Goal: Transaction & Acquisition: Purchase product/service

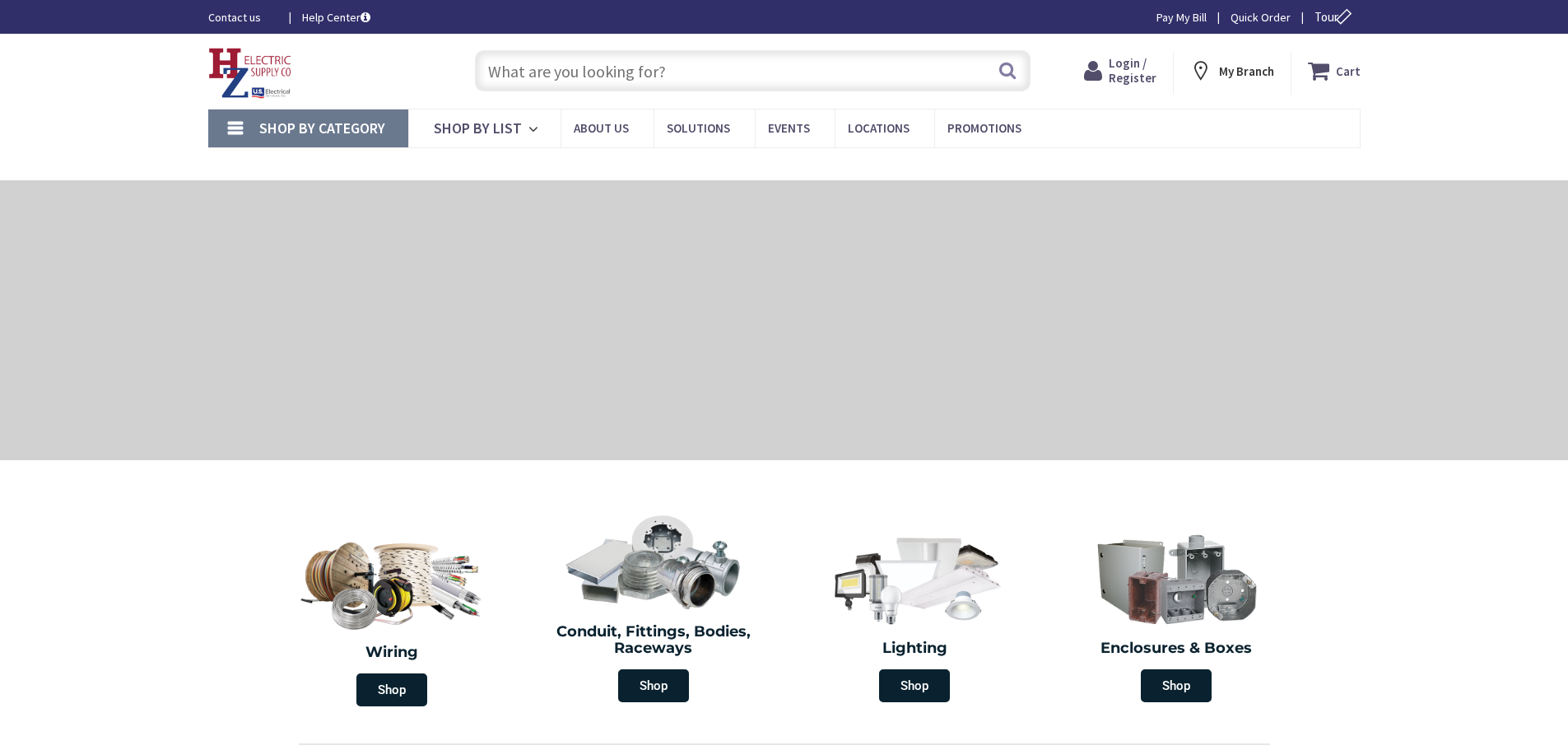
type input "[STREET_ADDRESS][US_STATE]"
click at [675, 312] on div at bounding box center [784, 320] width 1568 height 280
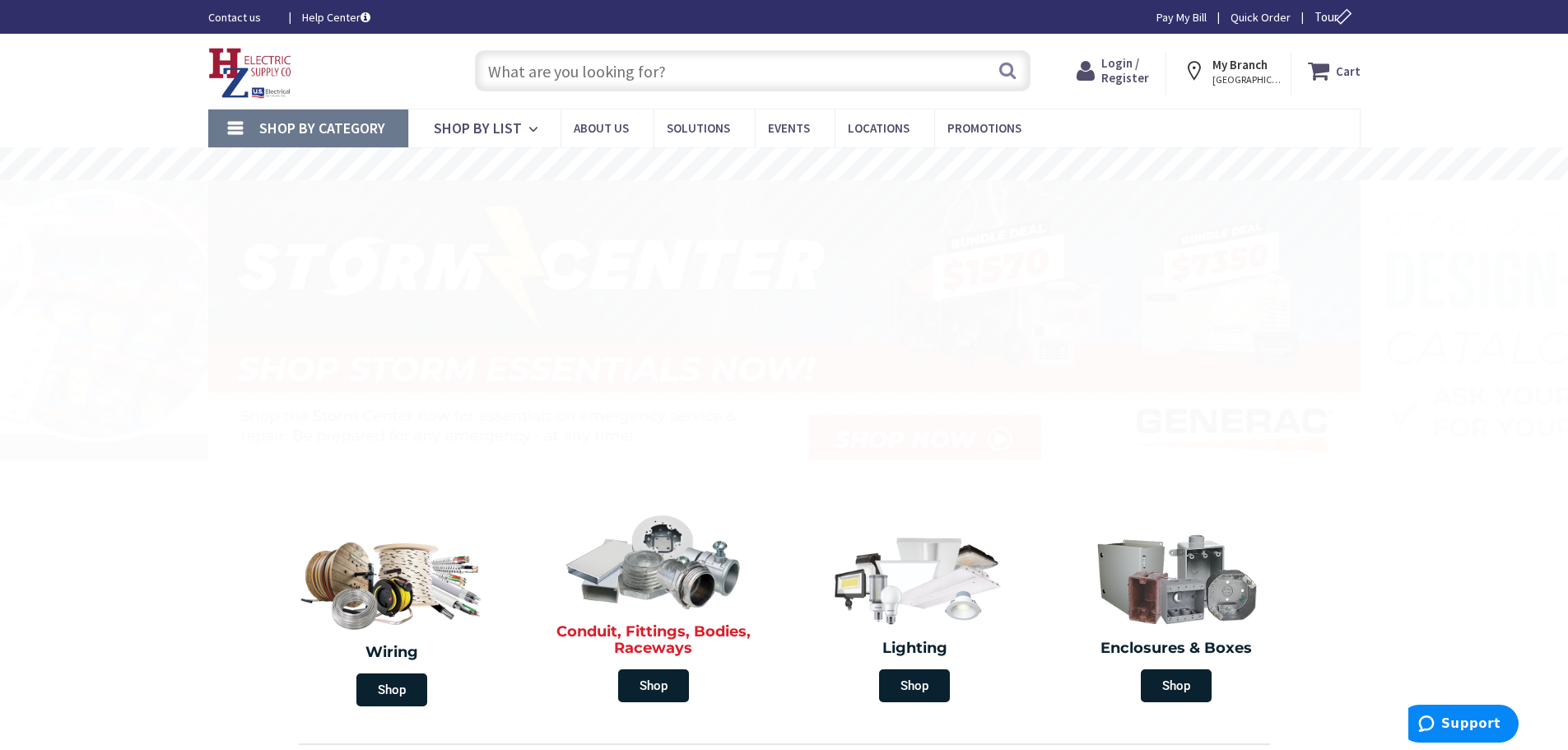
click at [702, 583] on img at bounding box center [654, 561] width 190 height 111
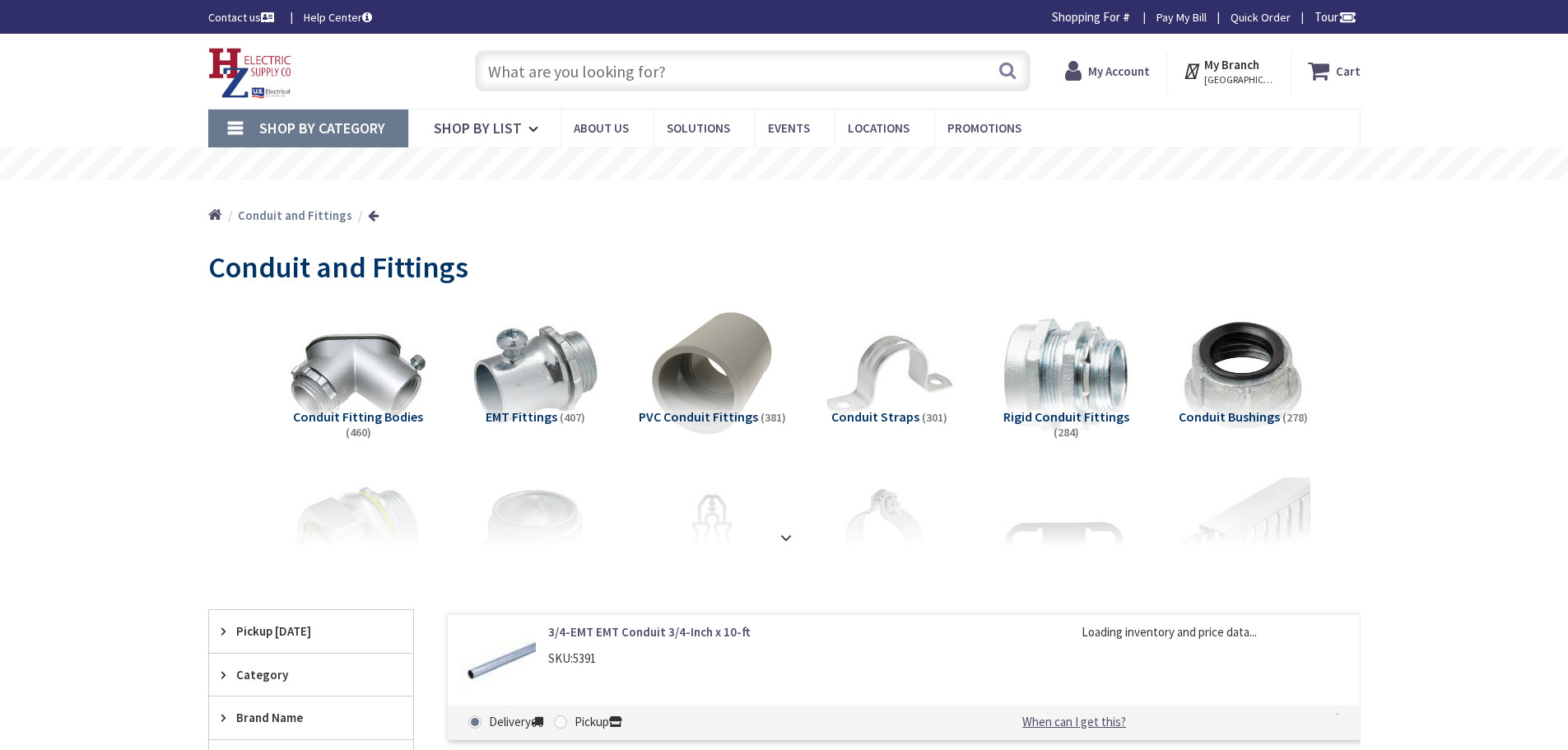
click at [238, 57] on img at bounding box center [250, 73] width 84 height 51
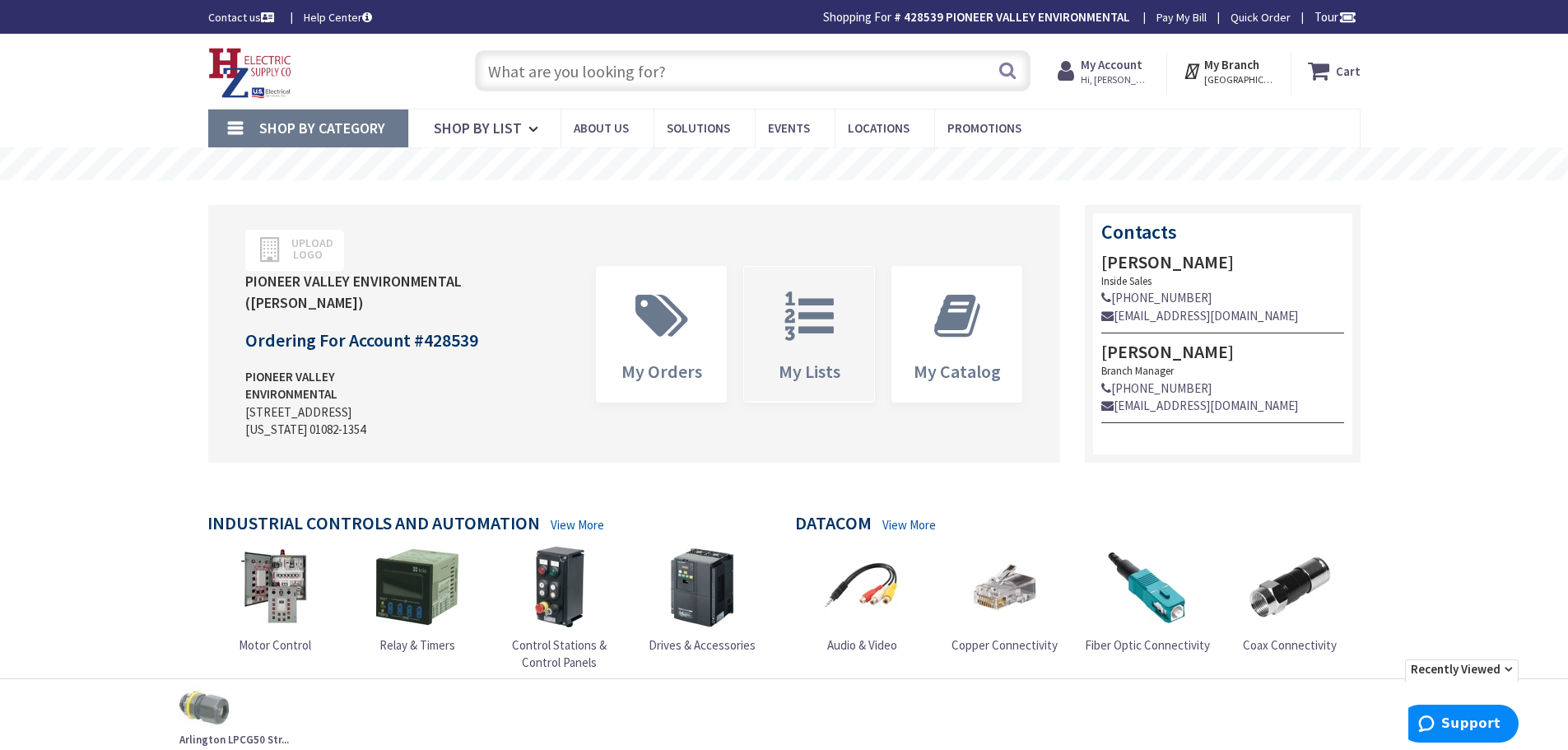
click at [821, 314] on icon at bounding box center [809, 316] width 66 height 50
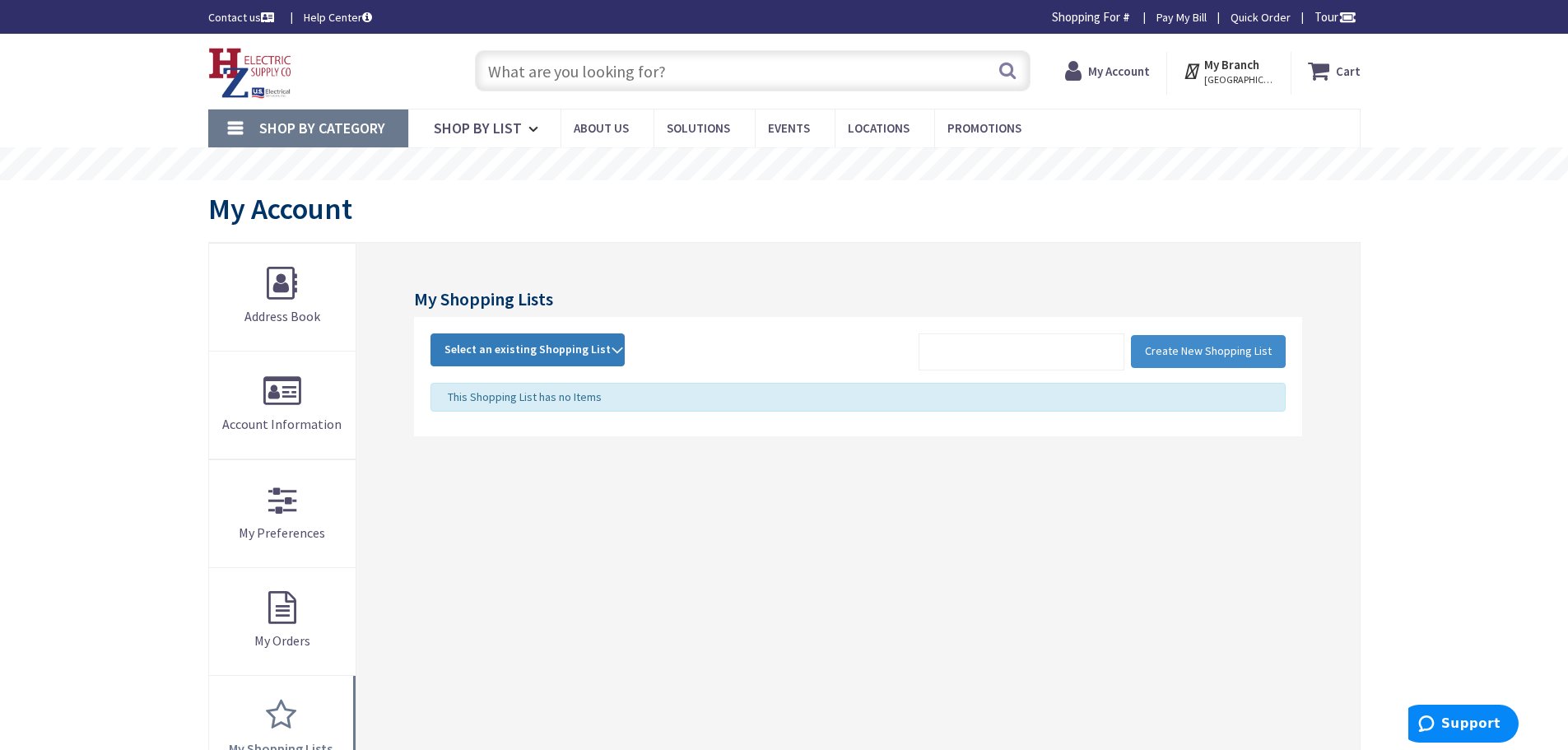
click at [567, 348] on span "Select an existing Shopping List" at bounding box center [527, 349] width 166 height 15
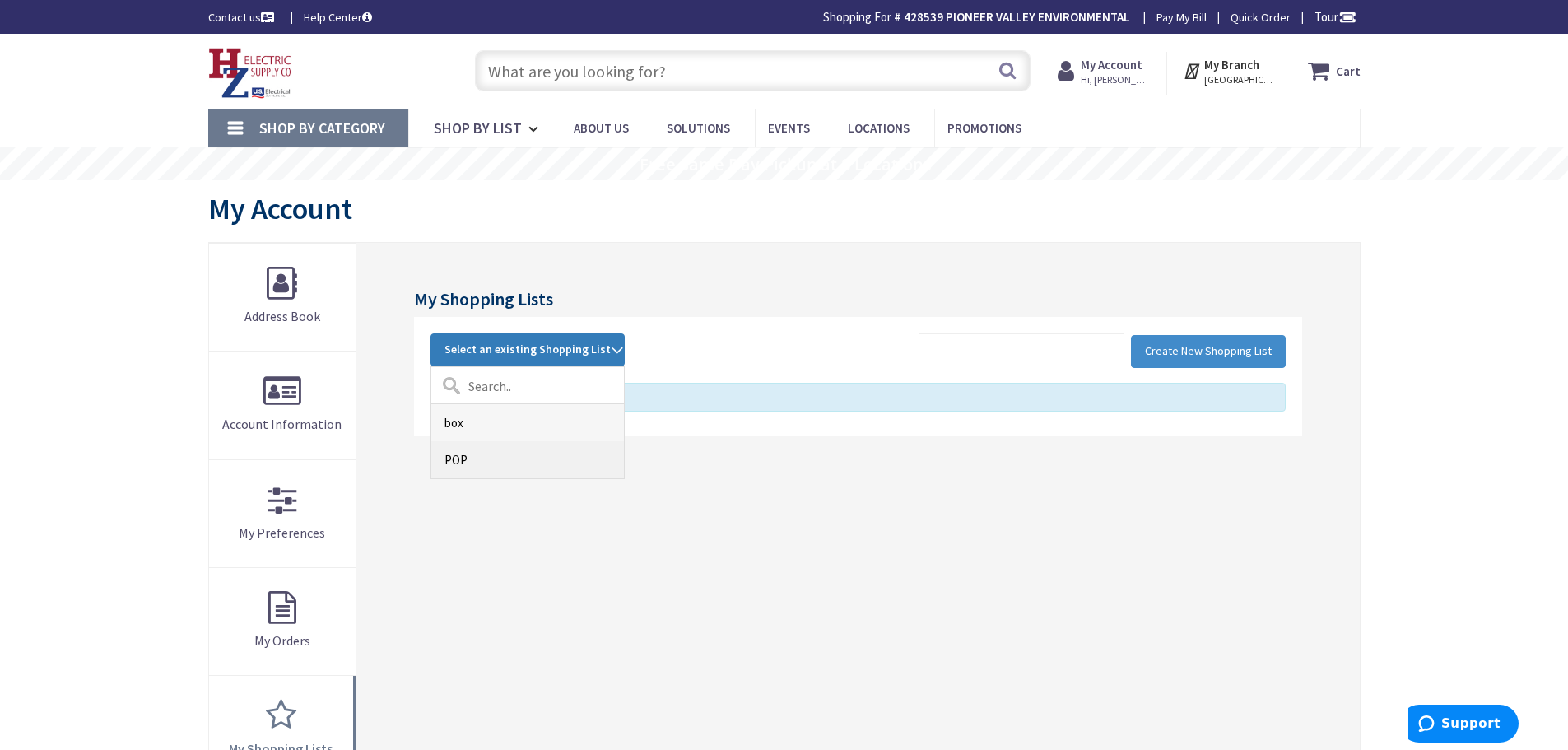
click at [477, 461] on link "POP" at bounding box center [527, 459] width 192 height 37
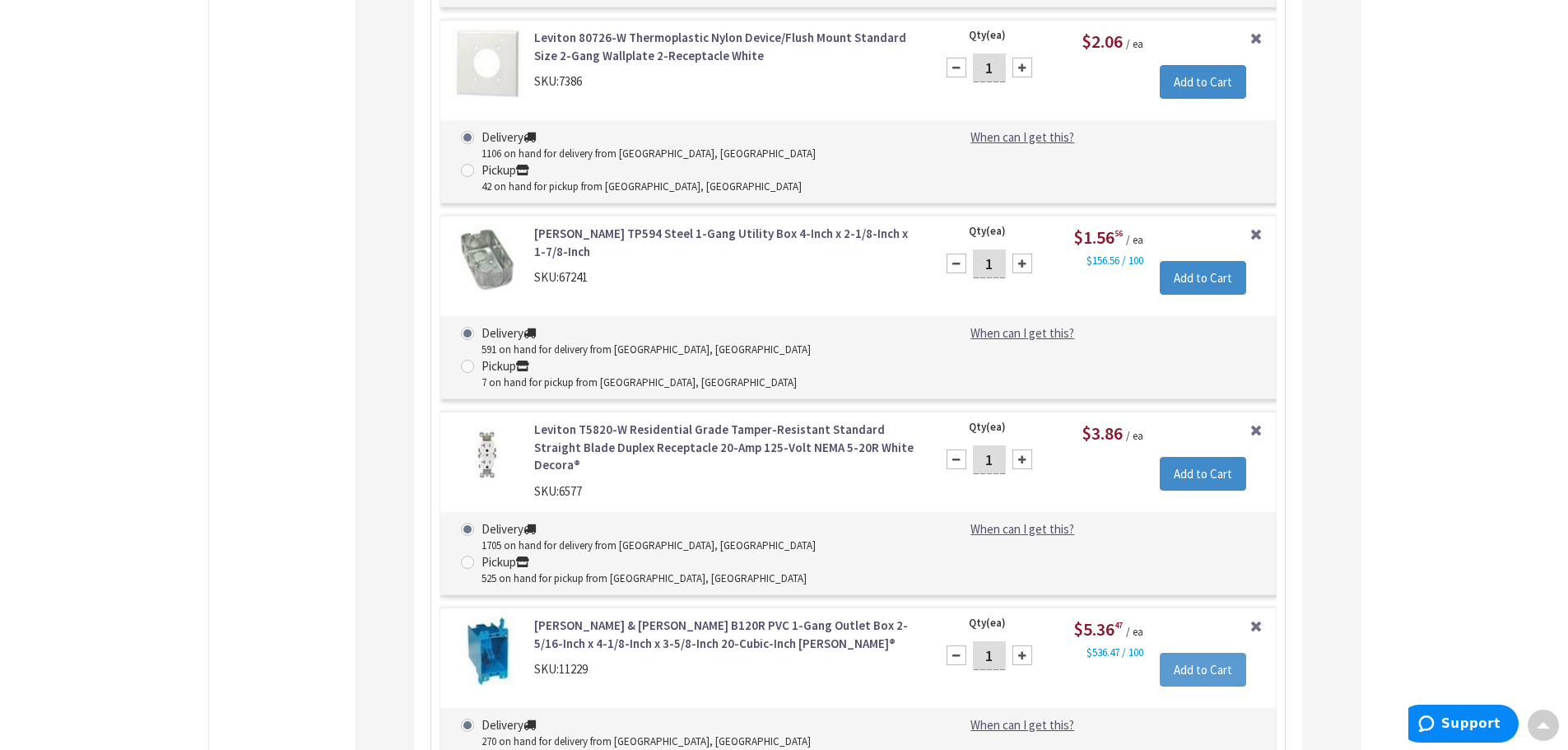
scroll to position [7519, 0]
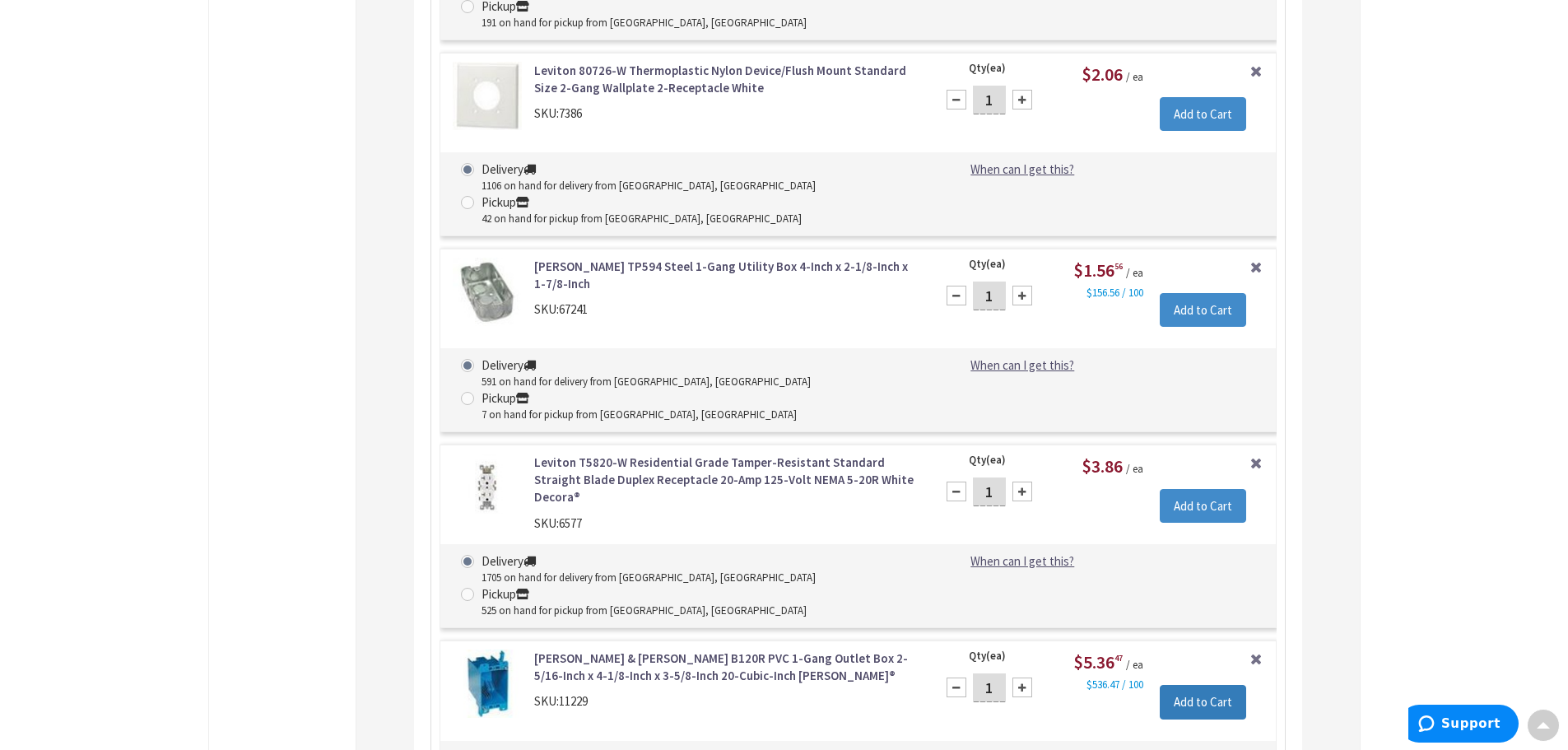
click at [1217, 685] on input "Add to Cart" at bounding box center [1203, 702] width 86 height 35
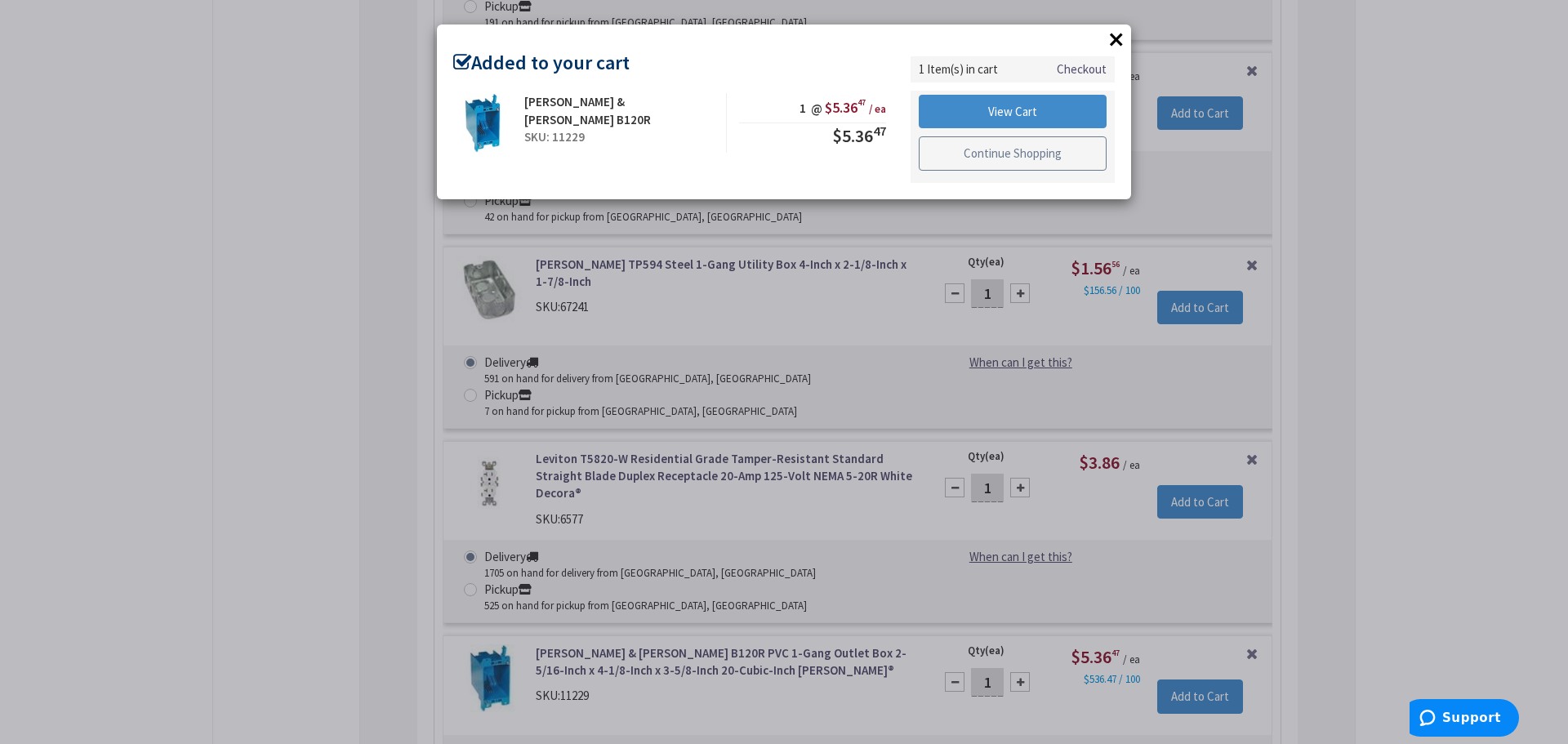
click at [978, 153] on link "Continue Shopping" at bounding box center [1013, 154] width 188 height 34
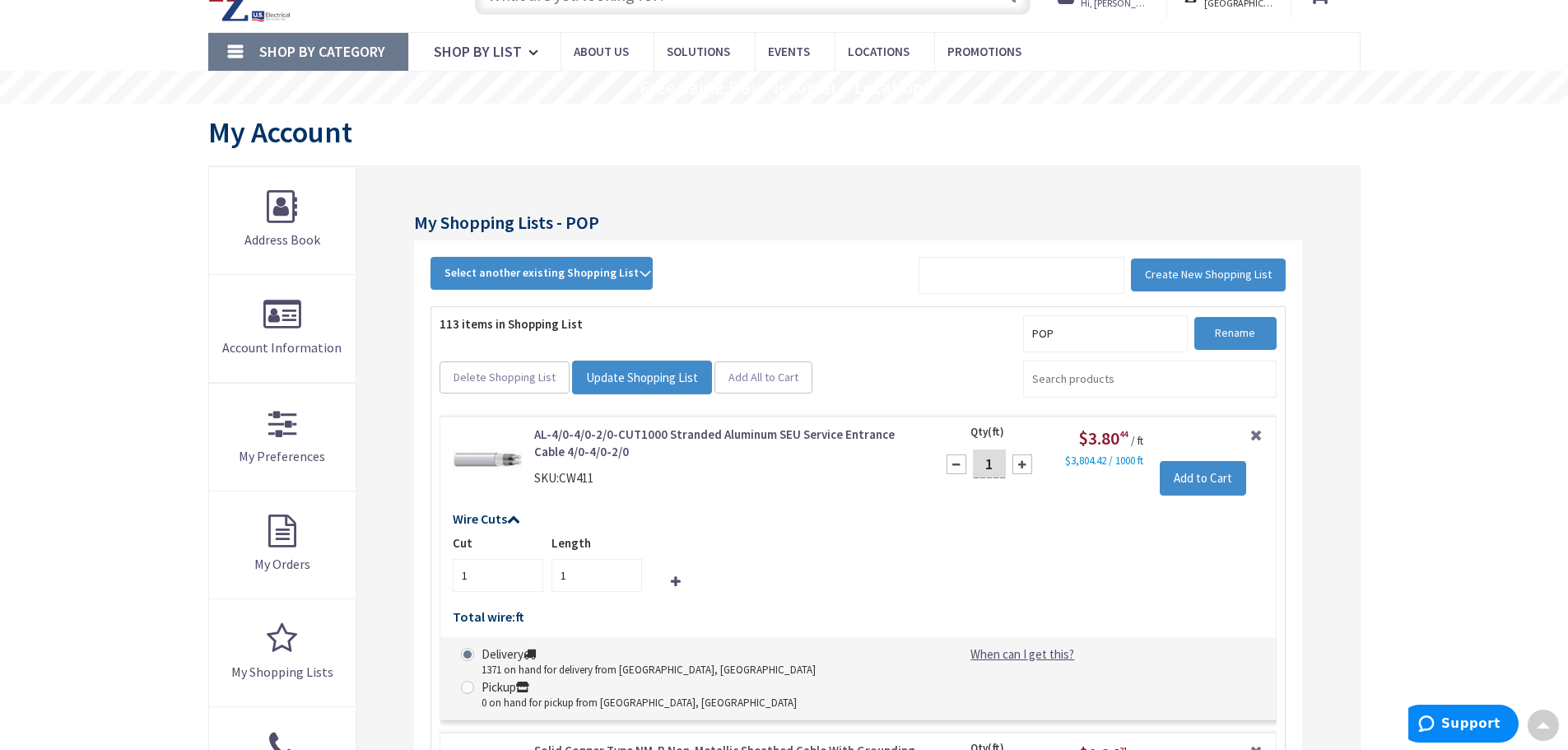
scroll to position [0, 0]
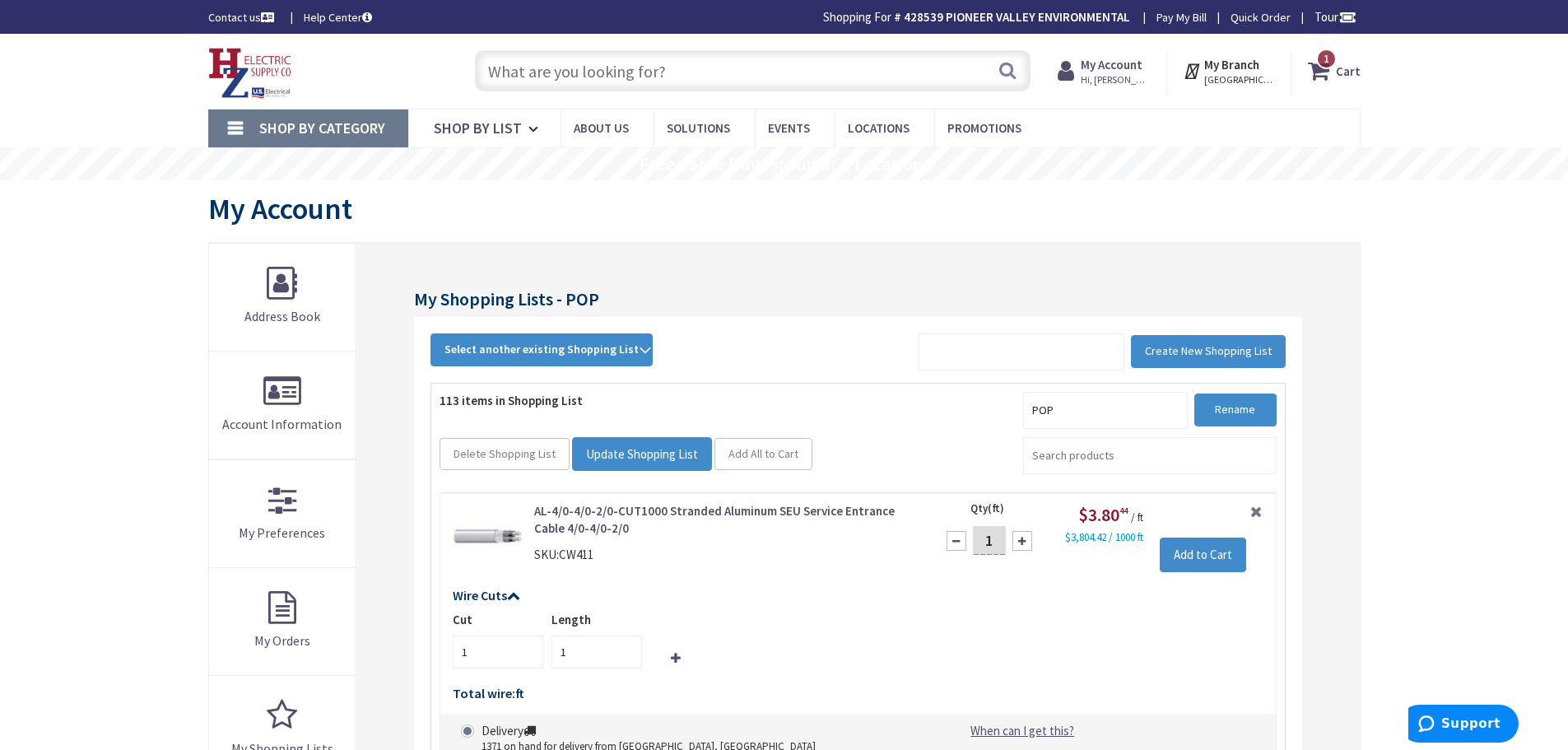
click at [1325, 65] on span "1" at bounding box center [1327, 58] width 6 height 14
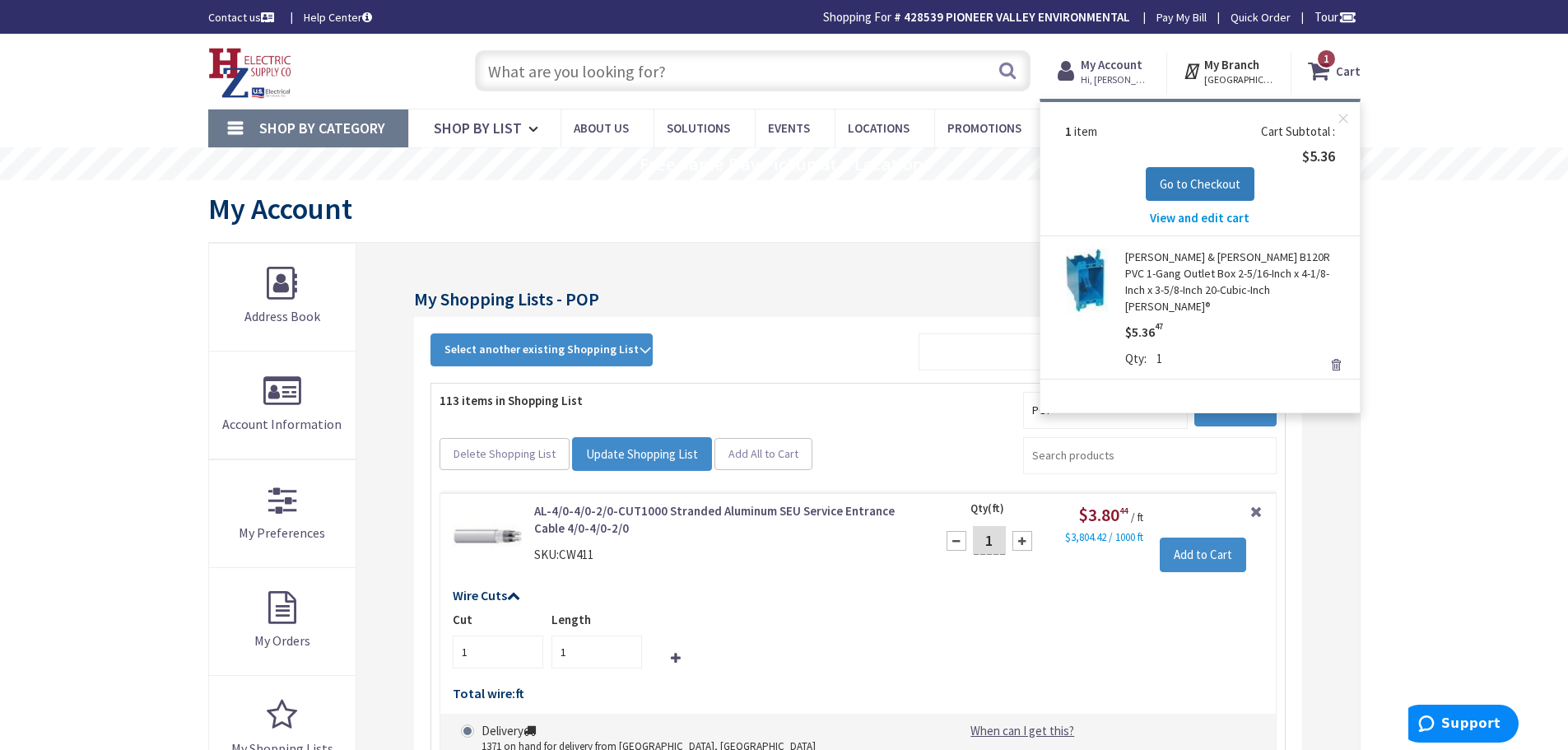
click at [1179, 177] on span "Go to Checkout" at bounding box center [1200, 184] width 81 height 16
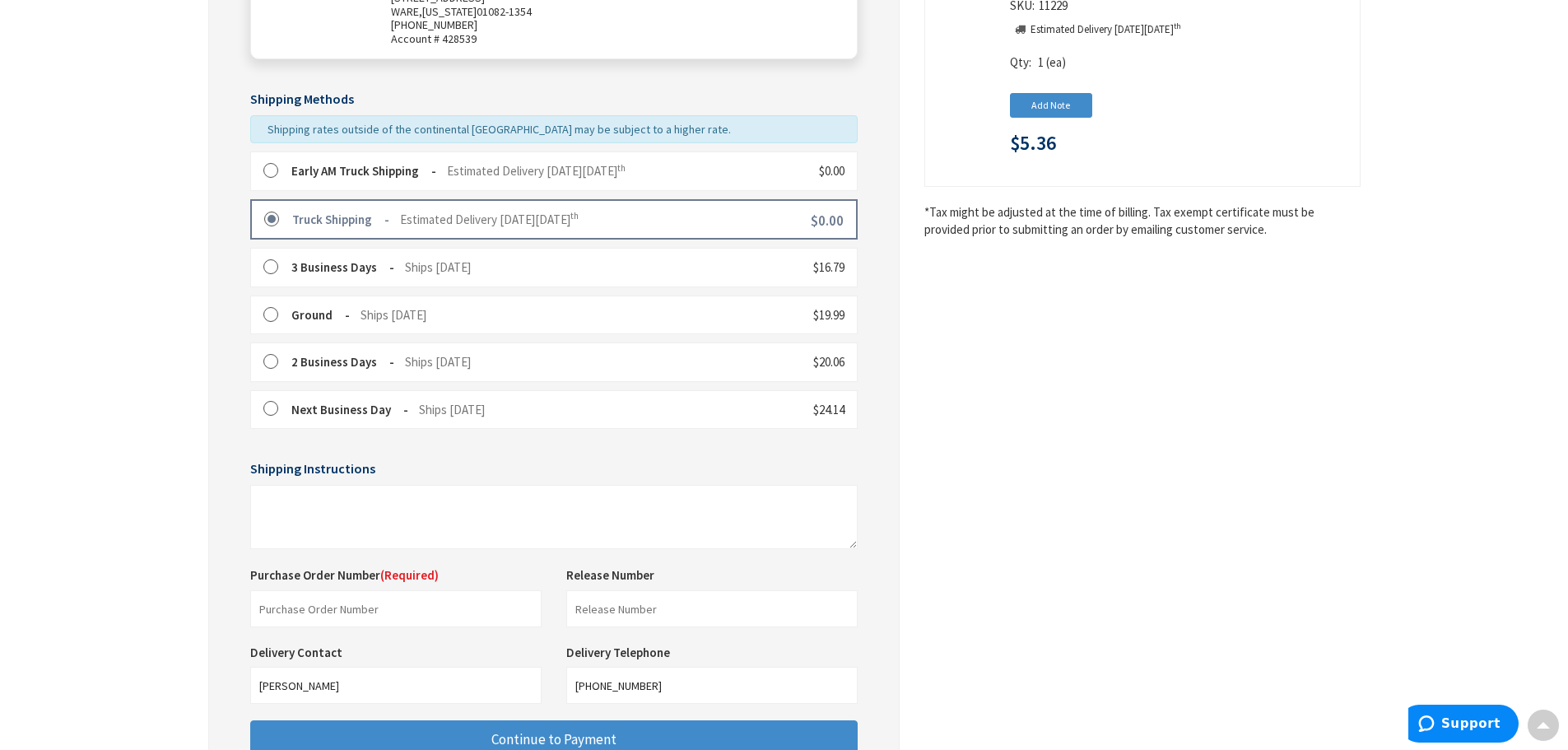
scroll to position [412, 0]
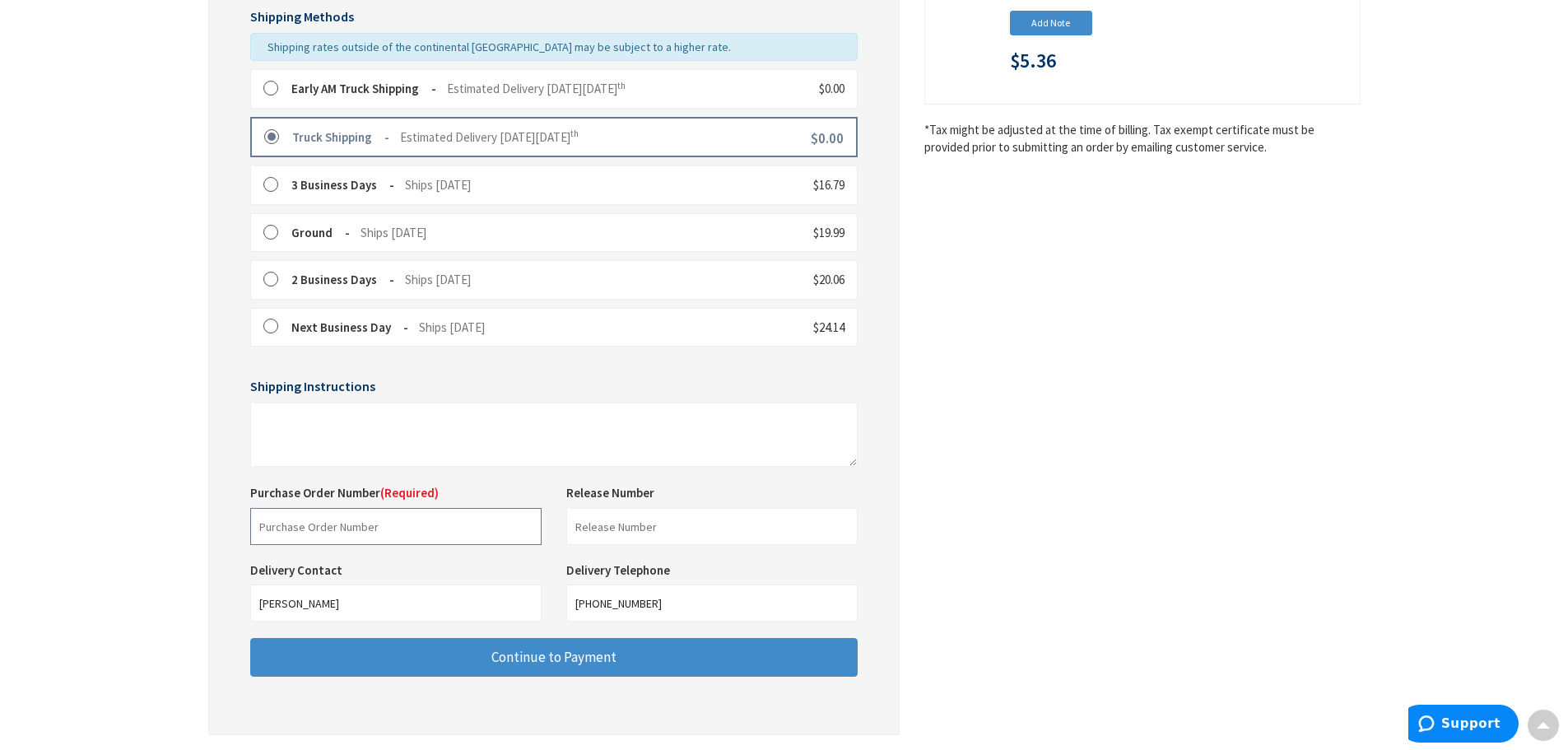
click at [475, 533] on input "text" at bounding box center [396, 526] width 292 height 37
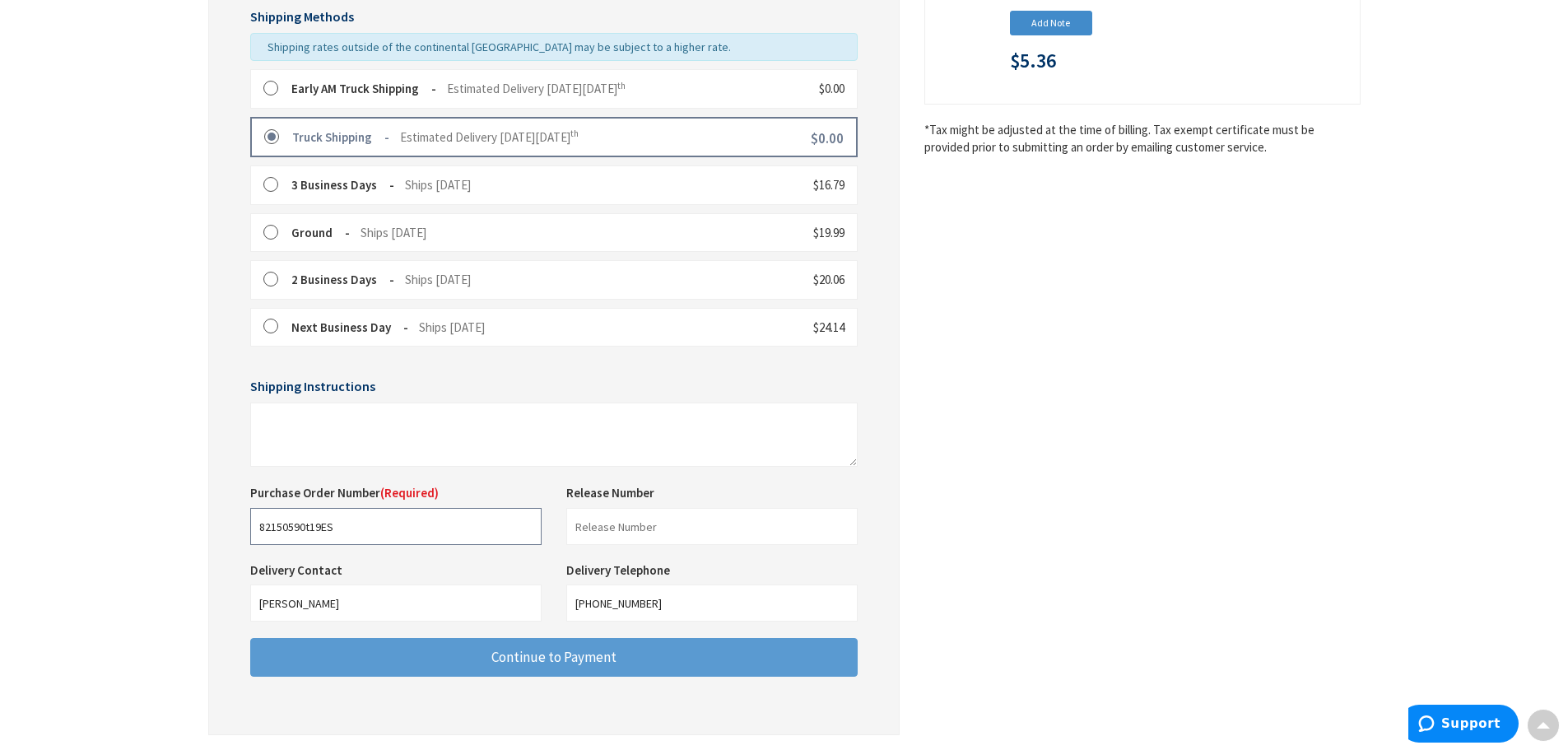
type input "82150590t19ES"
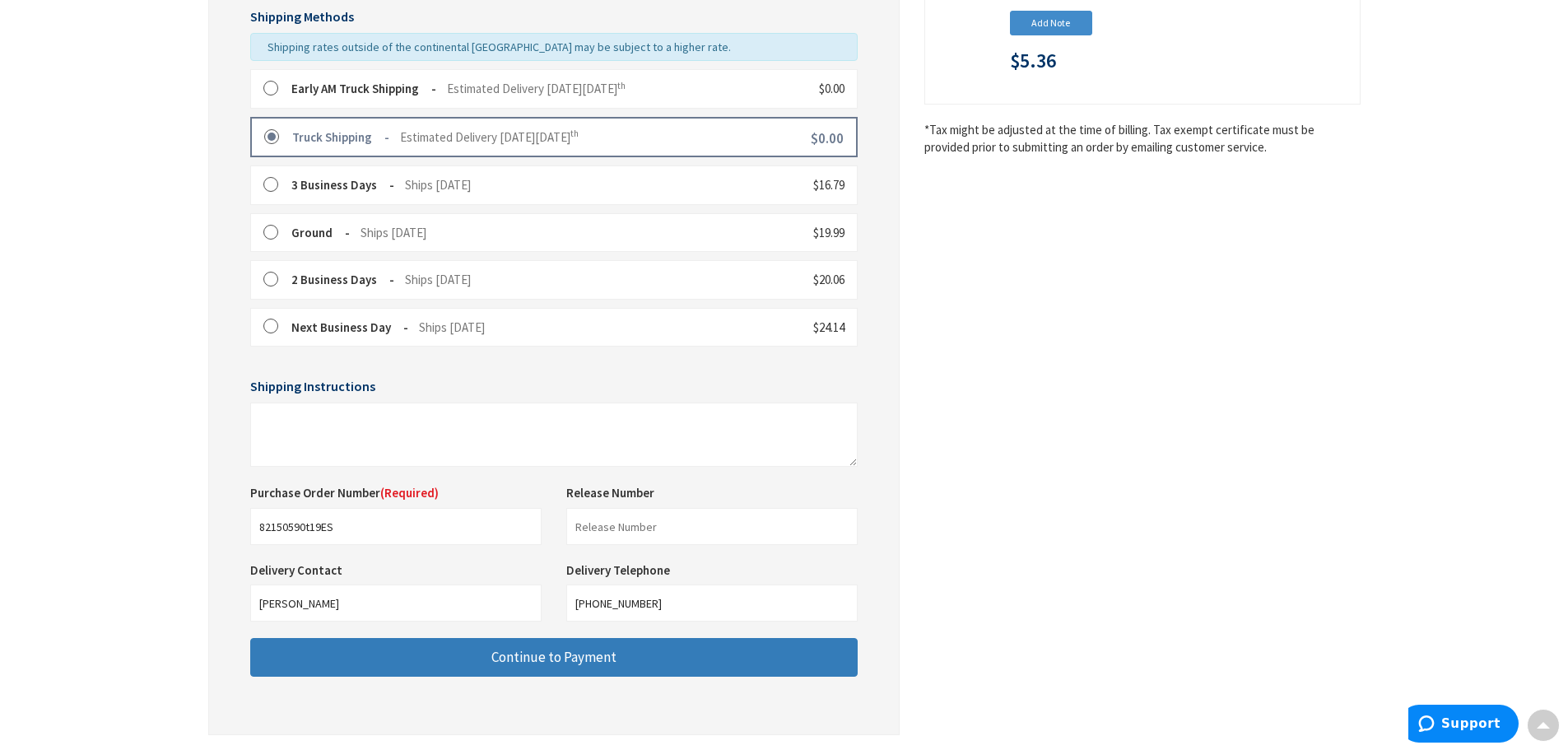
click at [490, 660] on button "Continue to Payment" at bounding box center [554, 657] width 607 height 38
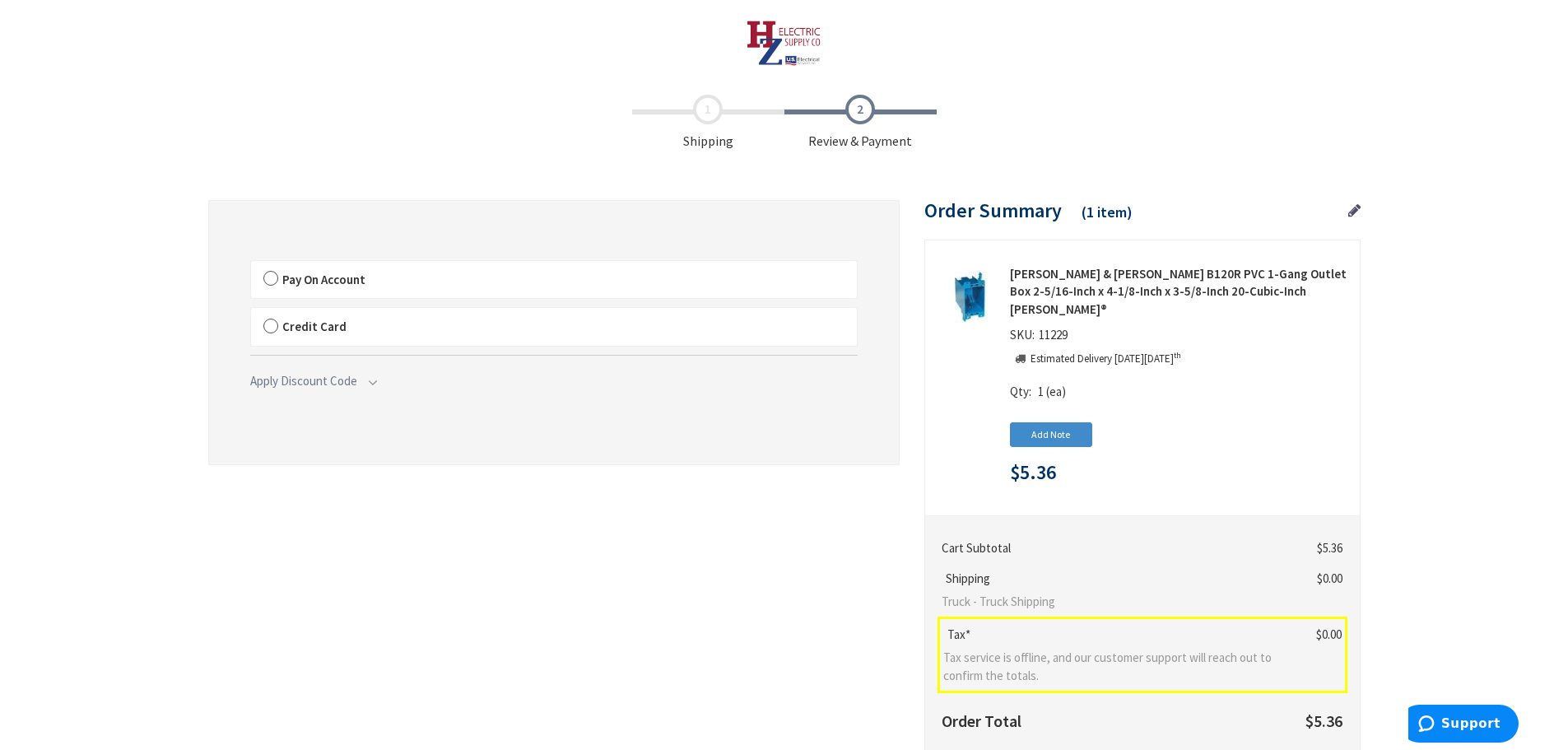
click at [271, 275] on label "Pay On Account" at bounding box center [555, 280] width 606 height 38
click at [251, 265] on input "Pay On Account" at bounding box center [251, 265] width 0 height 0
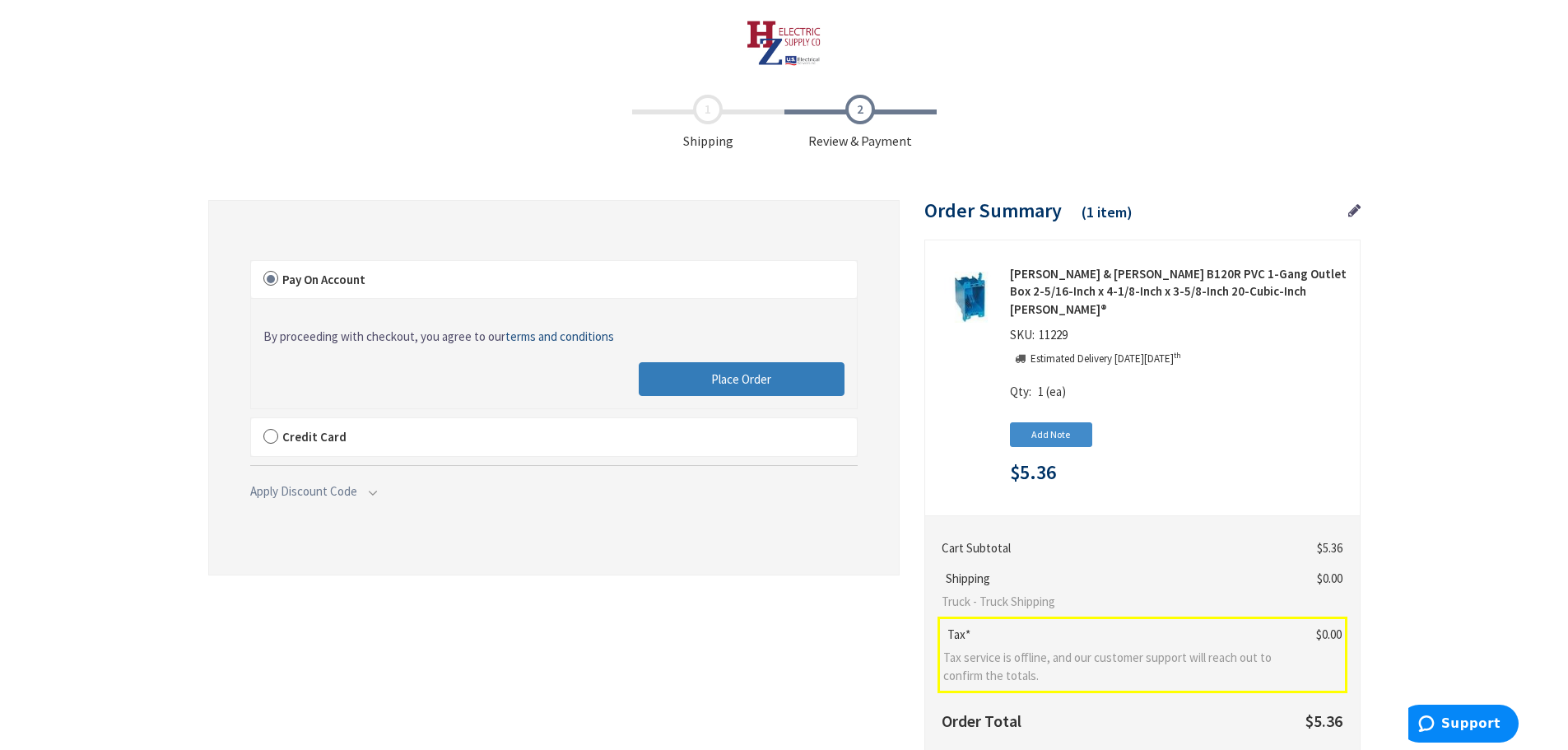
click at [788, 383] on button "Place Order" at bounding box center [741, 379] width 206 height 35
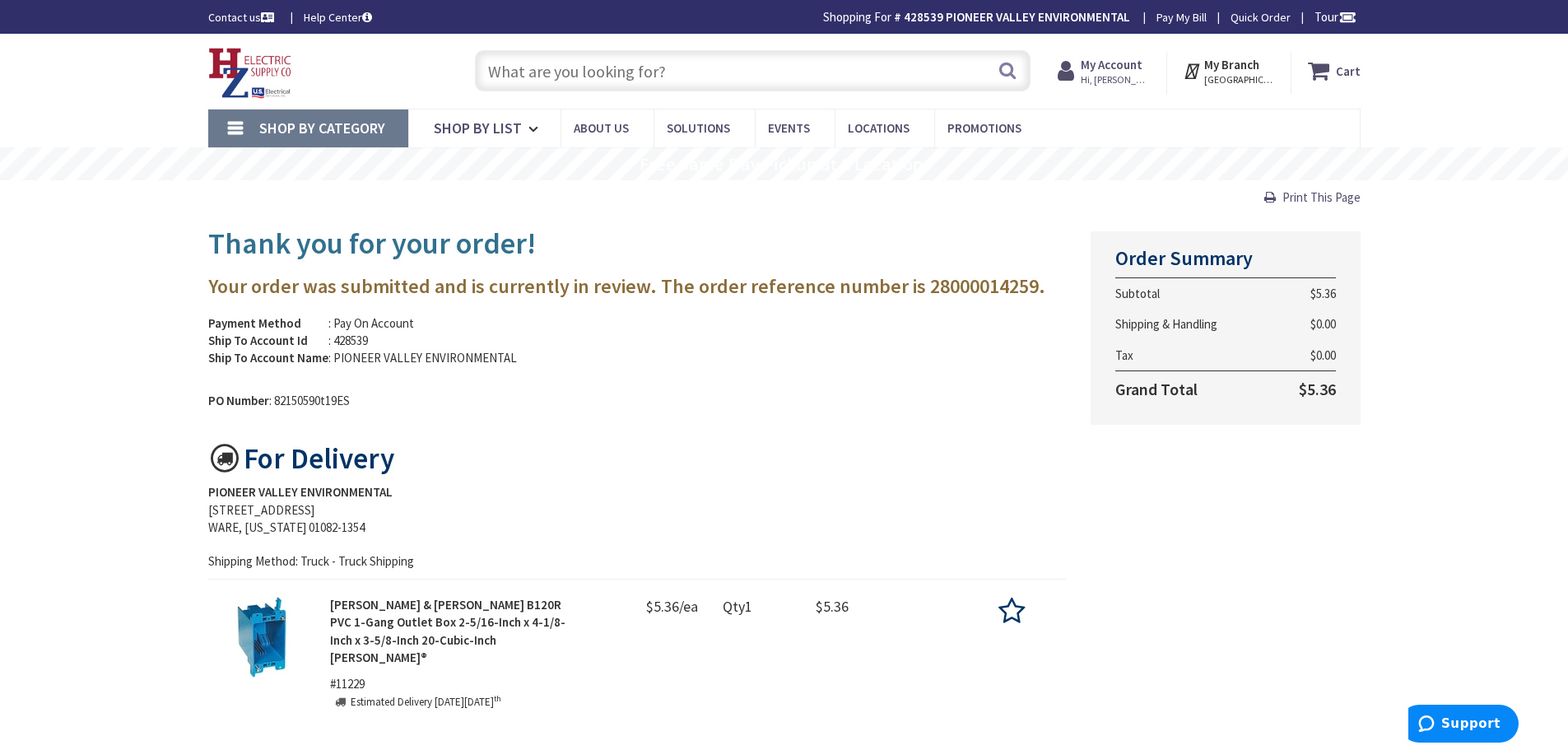
click at [245, 68] on img at bounding box center [250, 73] width 84 height 51
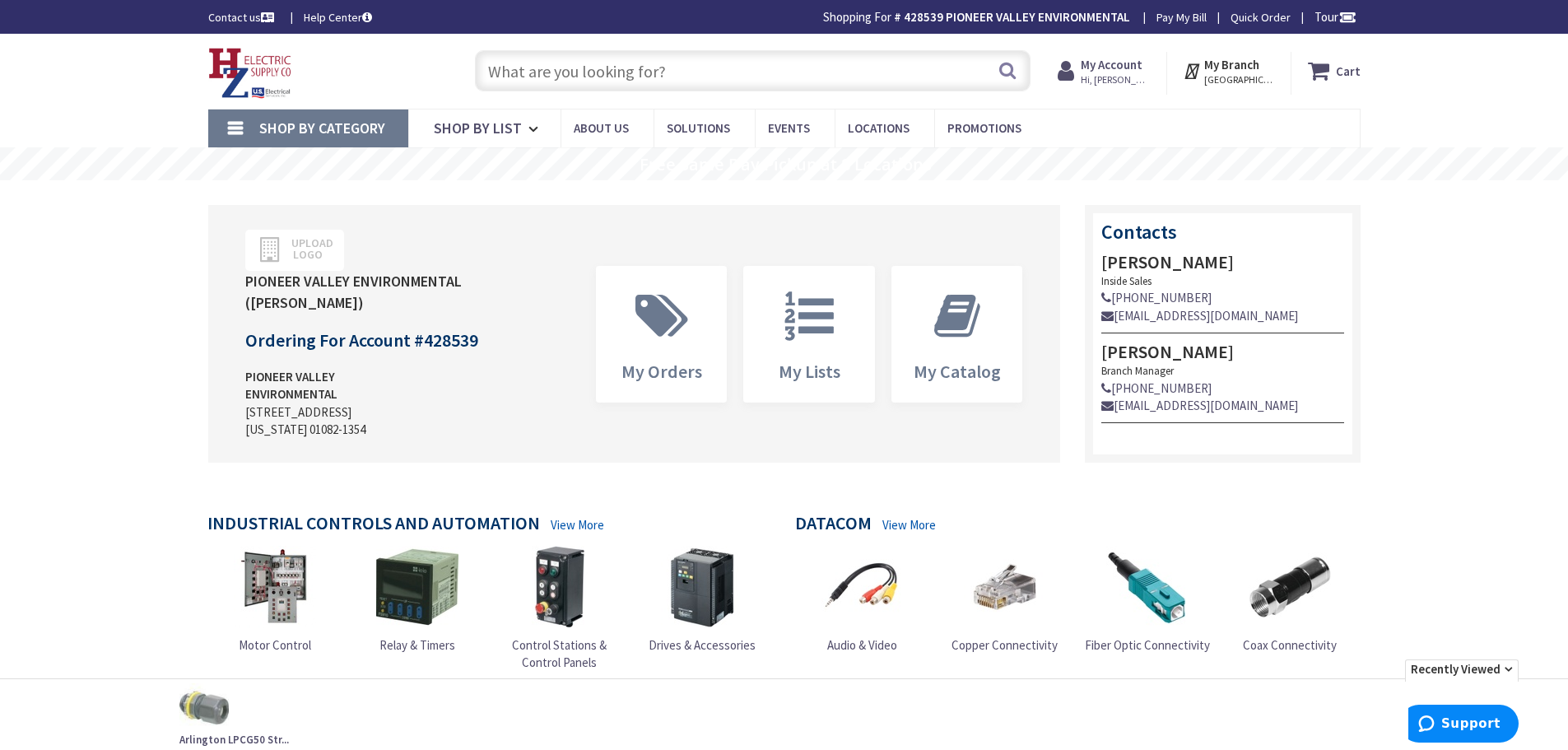
click at [238, 63] on img at bounding box center [250, 73] width 84 height 51
click at [228, 68] on img at bounding box center [250, 73] width 84 height 51
